Goal: Check status: Check status

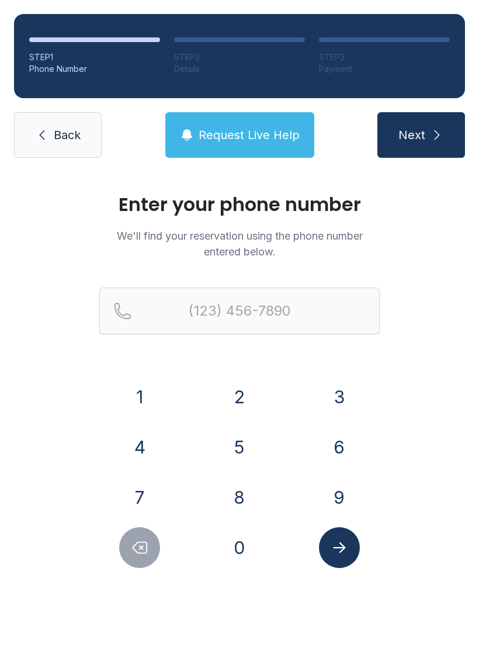
click at [337, 390] on button "3" at bounding box center [339, 396] width 41 height 41
click at [243, 385] on button "2" at bounding box center [239, 396] width 41 height 41
click at [150, 391] on button "1" at bounding box center [139, 396] width 41 height 41
click at [139, 444] on button "4" at bounding box center [139, 447] width 41 height 41
click at [350, 450] on button "6" at bounding box center [339, 447] width 41 height 41
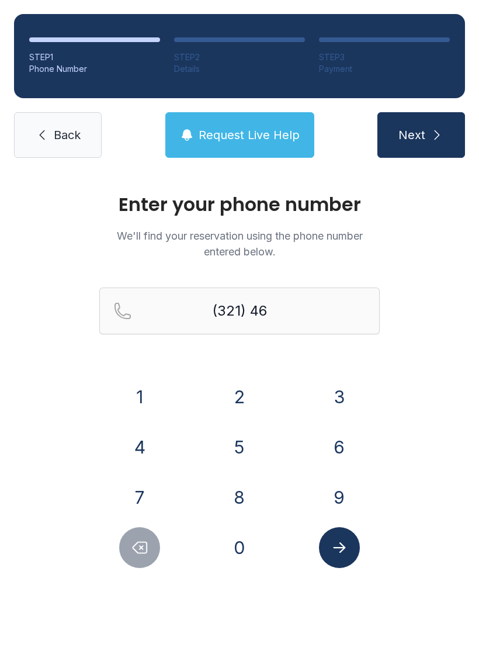
click at [143, 499] on button "7" at bounding box center [139, 497] width 41 height 41
click at [140, 399] on button "1" at bounding box center [139, 396] width 41 height 41
click at [140, 405] on button "1" at bounding box center [139, 396] width 41 height 41
click at [250, 440] on button "5" at bounding box center [239, 447] width 41 height 41
click at [141, 437] on button "4" at bounding box center [139, 447] width 41 height 41
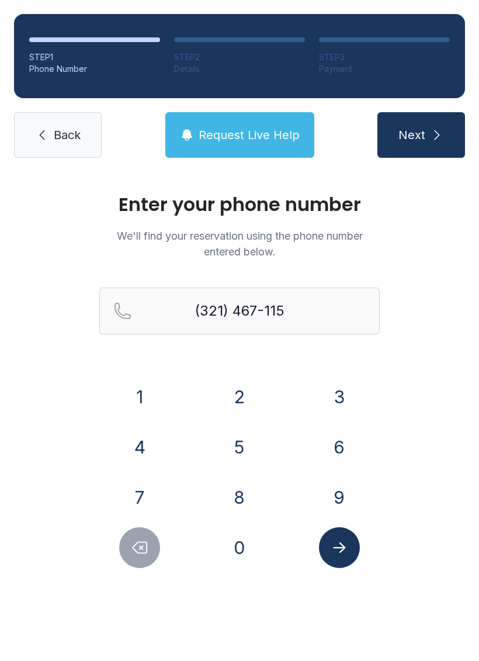
type input "[PHONE_NUMBER]"
click at [350, 537] on button "Submit lookup form" at bounding box center [339, 547] width 41 height 41
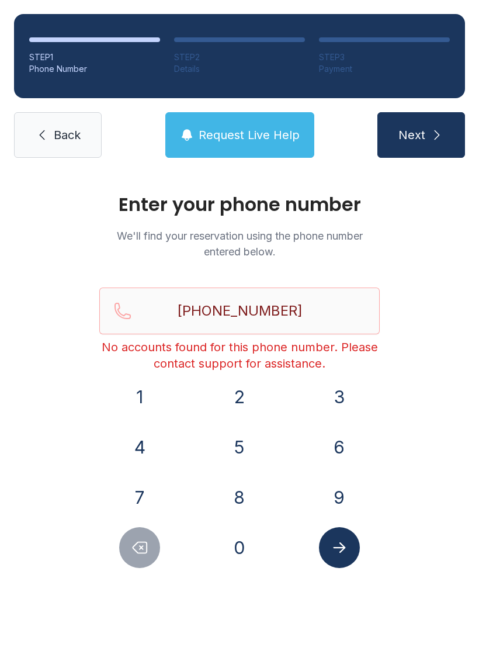
click at [53, 133] on link "Back" at bounding box center [58, 135] width 88 height 46
